Goal: Navigation & Orientation: Find specific page/section

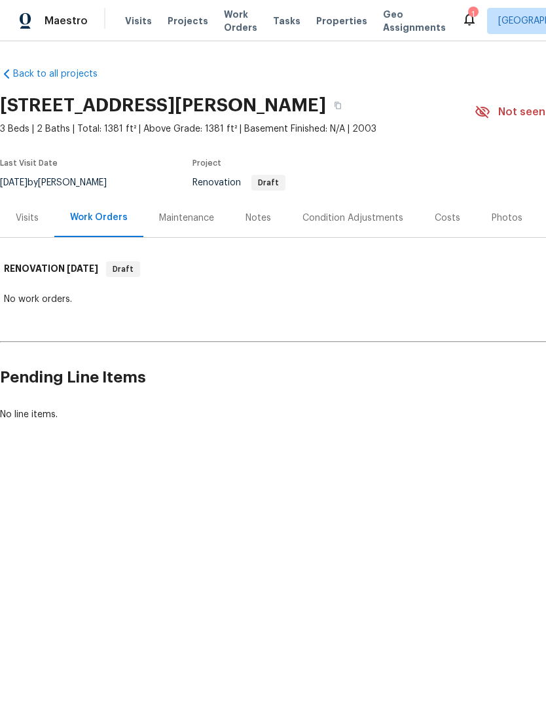
click at [24, 212] on div "Visits" at bounding box center [27, 217] width 23 height 13
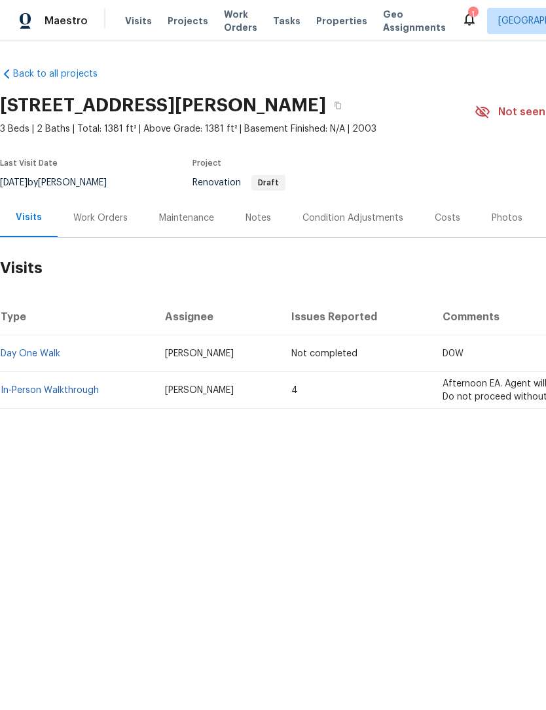
click at [93, 221] on div "Work Orders" at bounding box center [100, 217] width 54 height 13
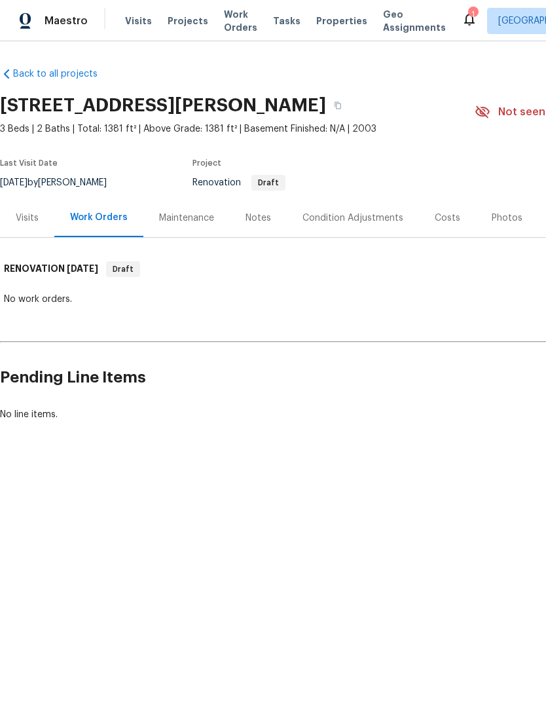
click at [251, 225] on div "Notes" at bounding box center [258, 217] width 57 height 39
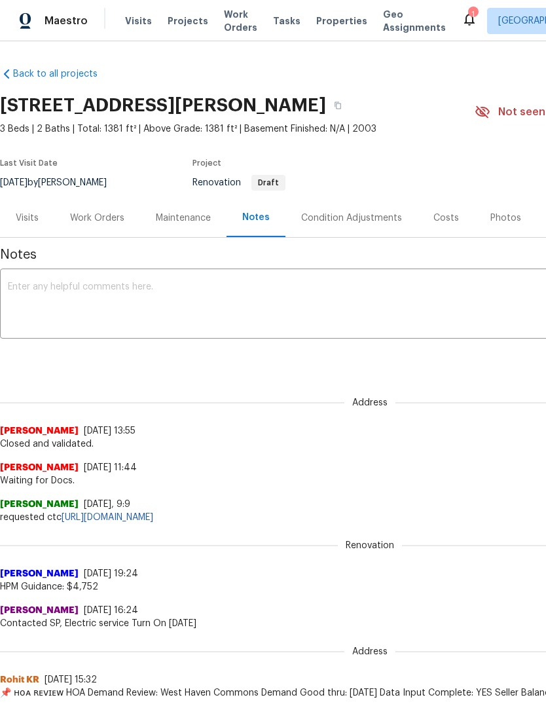
click at [343, 212] on div "Condition Adjustments" at bounding box center [351, 217] width 101 height 13
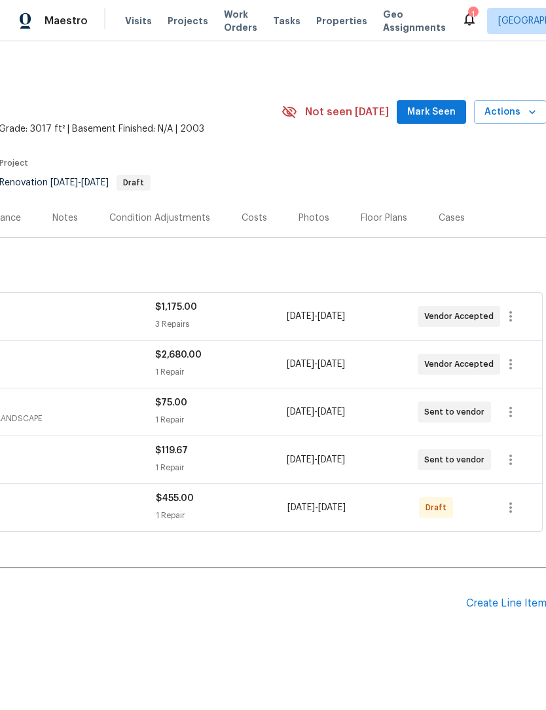
scroll to position [0, 194]
click at [379, 218] on div "Floor Plans" at bounding box center [383, 217] width 46 height 13
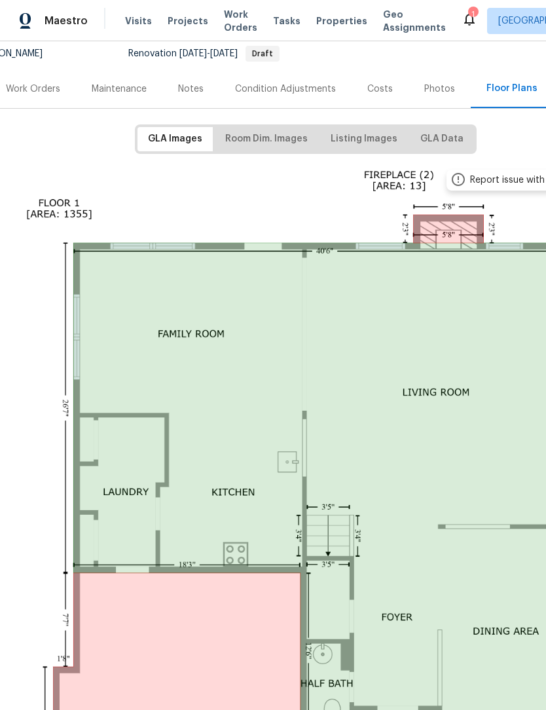
scroll to position [130, 63]
